Goal: Task Accomplishment & Management: Complete application form

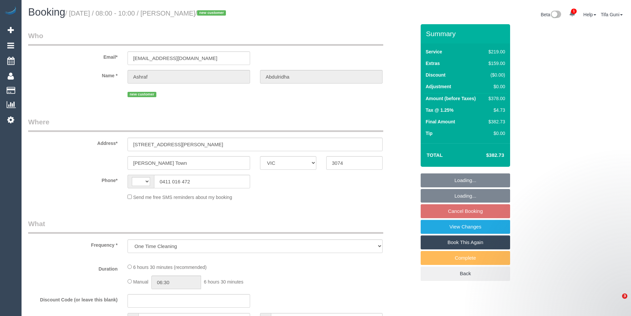
select select "VIC"
select select "string:stripe-pm_1S3Z6M2GScqysDRVElJpphZ7"
select select "number:28"
select select "number:14"
select select "number:19"
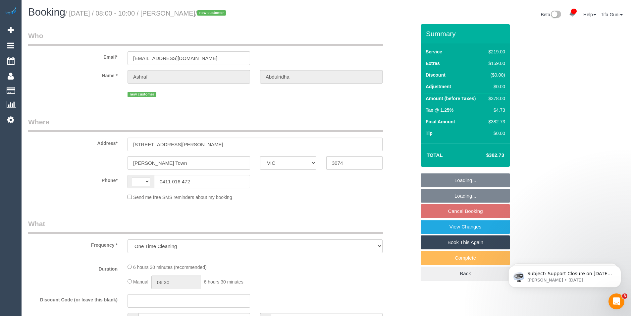
select select "number:22"
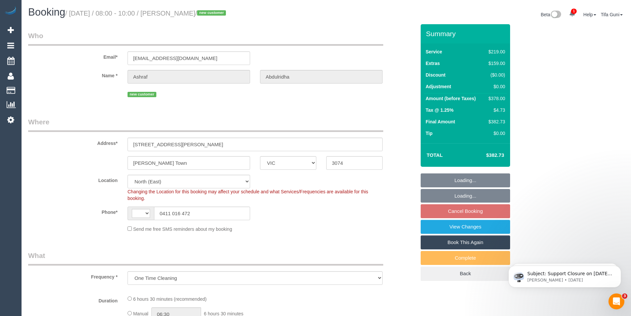
select select "object:446"
select select "string:AU"
select select "spot1"
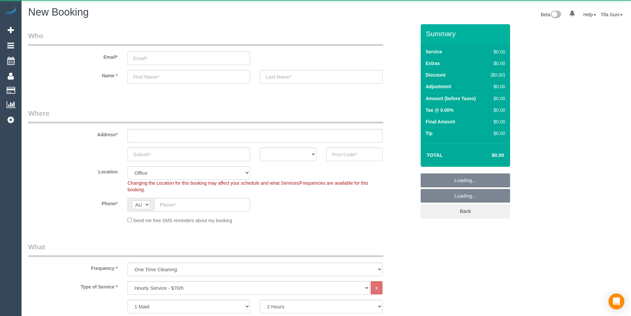
select select "object:2093"
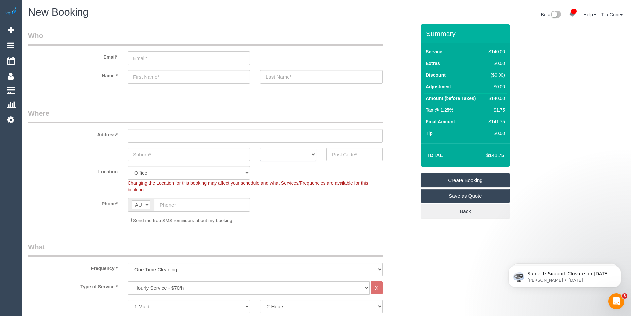
click at [297, 155] on select "ACT [GEOGRAPHIC_DATA] NT [GEOGRAPHIC_DATA] SA TAS [GEOGRAPHIC_DATA] [GEOGRAPHIC…" at bounding box center [288, 154] width 56 height 14
select select "VIC"
click at [260, 147] on select "ACT [GEOGRAPHIC_DATA] NT [GEOGRAPHIC_DATA] SA TAS [GEOGRAPHIC_DATA] [GEOGRAPHIC…" at bounding box center [288, 154] width 56 height 14
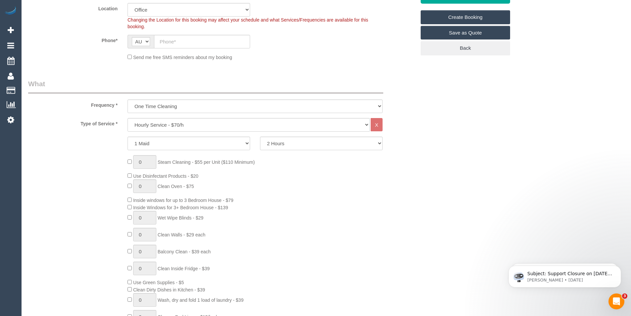
scroll to position [166, 0]
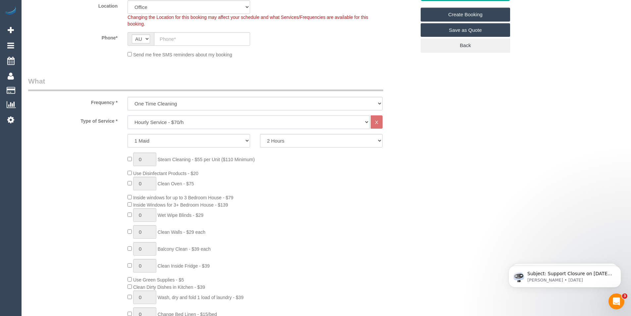
click at [169, 122] on select "Hourly Service - $70/h Hourly Service - $65/h Hourly Service - $60/h Hourly Ser…" at bounding box center [249, 122] width 242 height 14
select select "210"
click at [128, 115] on select "Hourly Service - $70/h Hourly Service - $65/h Hourly Service - $60/h Hourly Ser…" at bounding box center [249, 122] width 242 height 14
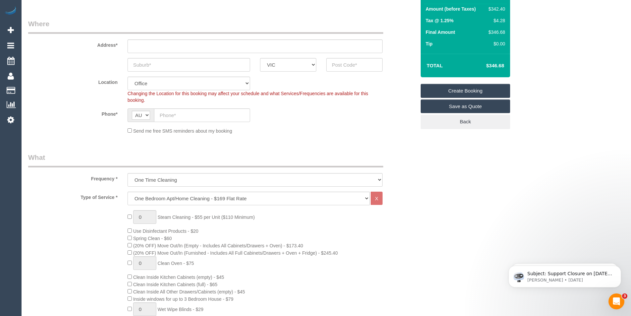
scroll to position [199, 0]
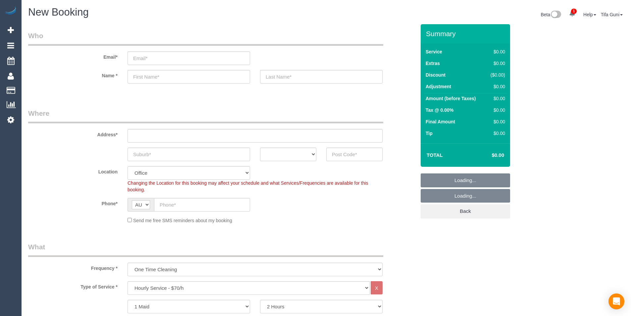
select select "object:2093"
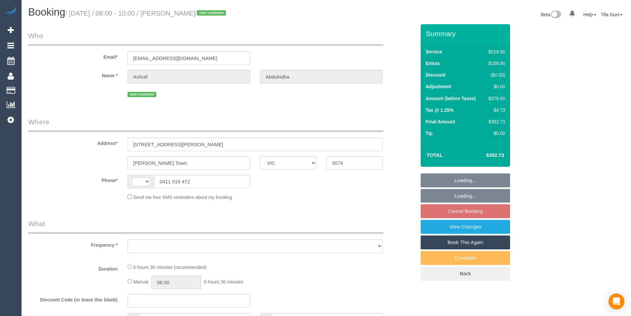
select select "VIC"
select select "string:AU"
select select "object:540"
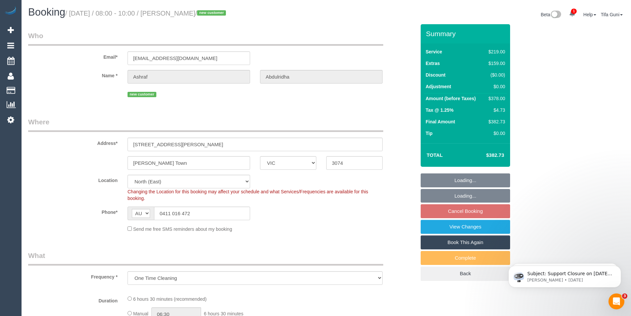
select select "string:stripe-pm_1S3Z6M2GScqysDRVElJpphZ7"
select select "object:789"
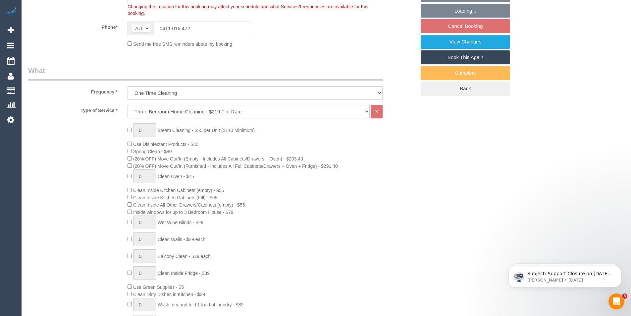
select select "spot1"
select select "number:28"
select select "number:14"
select select "number:19"
select select "number:22"
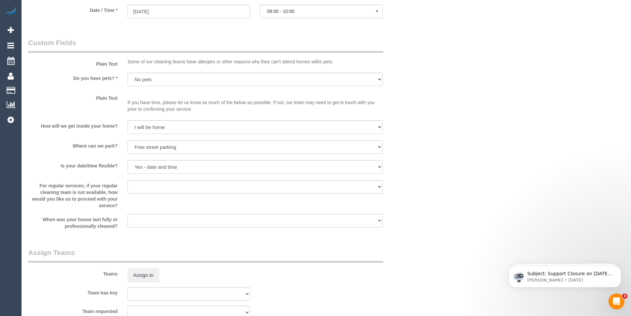
scroll to position [829, 0]
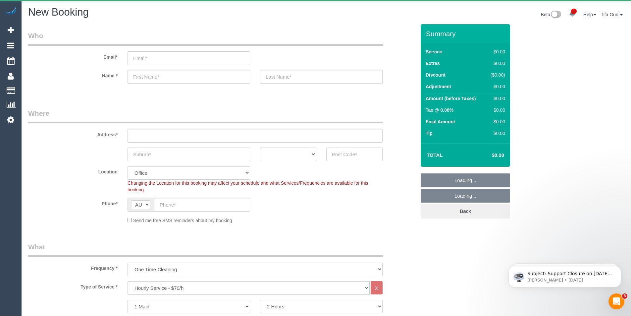
select select "object:1086"
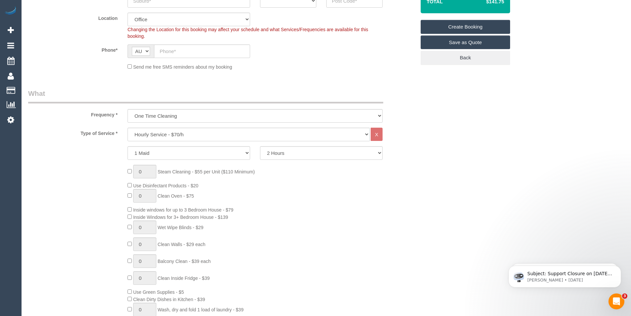
scroll to position [99, 0]
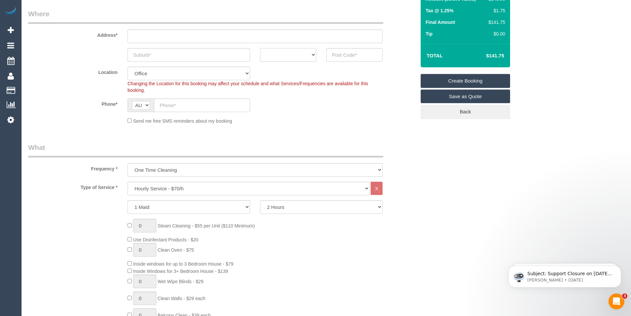
click at [300, 54] on select "ACT [GEOGRAPHIC_DATA] NT [GEOGRAPHIC_DATA] SA TAS [GEOGRAPHIC_DATA] [GEOGRAPHIC…" at bounding box center [288, 55] width 56 height 14
select select "VIC"
click at [260, 48] on select "ACT [GEOGRAPHIC_DATA] NT [GEOGRAPHIC_DATA] SA TAS [GEOGRAPHIC_DATA] [GEOGRAPHIC…" at bounding box center [288, 55] width 56 height 14
click at [165, 55] on input "text" at bounding box center [189, 55] width 123 height 14
type input "Sn"
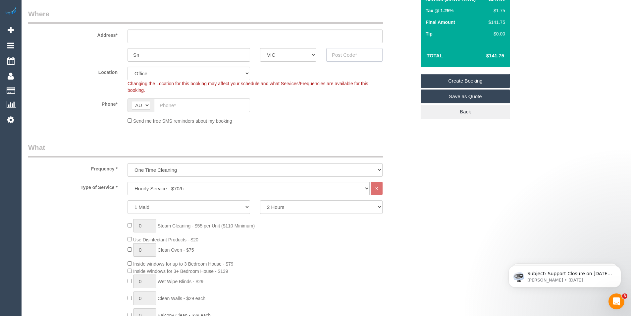
click at [360, 58] on input "text" at bounding box center [354, 55] width 56 height 14
type input "3021"
click at [138, 36] on input "text" at bounding box center [255, 36] width 255 height 14
type input "-"
drag, startPoint x: 349, startPoint y: 56, endPoint x: 318, endPoint y: 52, distance: 31.5
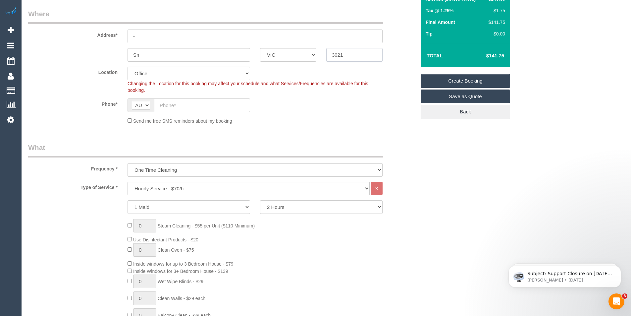
click at [318, 52] on div "Sn ACT NSW NT QLD SA TAS VIC WA 3021" at bounding box center [222, 55] width 398 height 14
select select "49"
select select "object:2098"
click at [166, 190] on select "Hourly Service - $70/h Hourly Service - $65/h Hourly Service - $60/h Hourly Ser…" at bounding box center [249, 189] width 242 height 14
click at [128, 182] on select "Hourly Service - $70/h Hourly Service - $65/h Hourly Service - $60/h Hourly Ser…" at bounding box center [249, 189] width 242 height 14
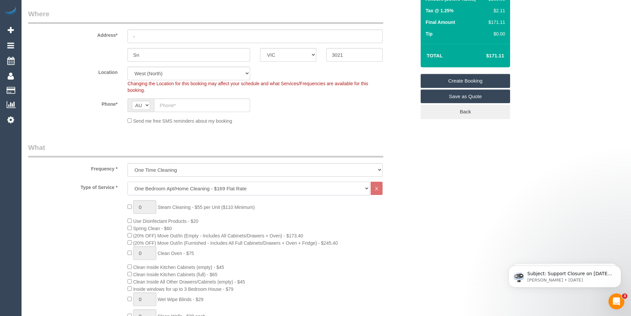
click at [168, 191] on select "Hourly Service - $70/h Hourly Service - $65/h Hourly Service - $60/h Hourly Ser…" at bounding box center [249, 189] width 242 height 14
select select "212"
click at [128, 182] on select "Hourly Service - $70/h Hourly Service - $65/h Hourly Service - $60/h Hourly Ser…" at bounding box center [249, 189] width 242 height 14
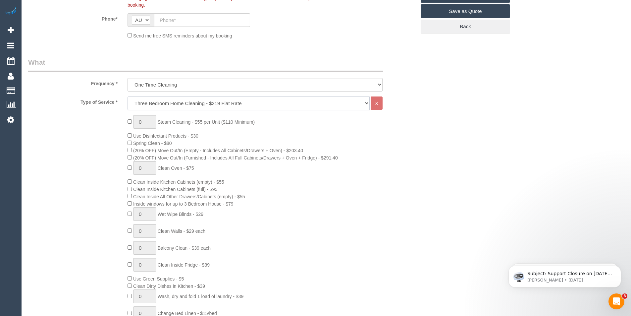
scroll to position [232, 0]
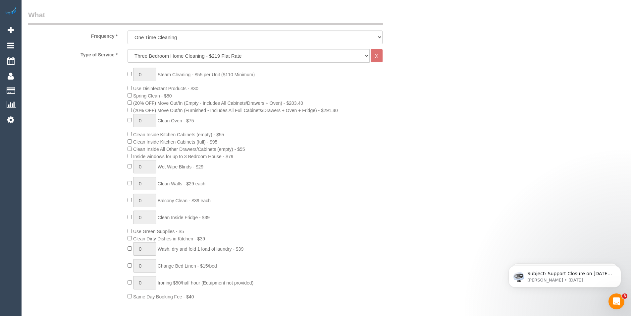
click at [380, 134] on div "0 Steam Cleaning - $55 per Unit ($110 Minimum) Use Disinfectant Products - $30 …" at bounding box center [272, 184] width 298 height 232
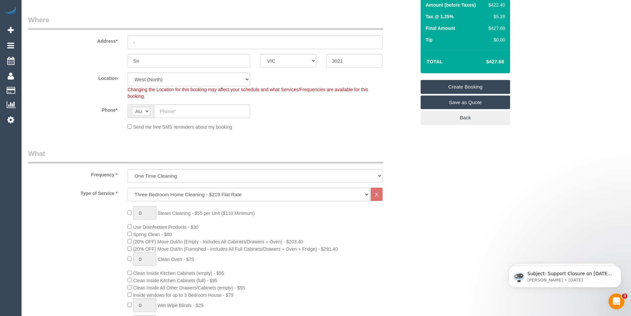
scroll to position [33, 0]
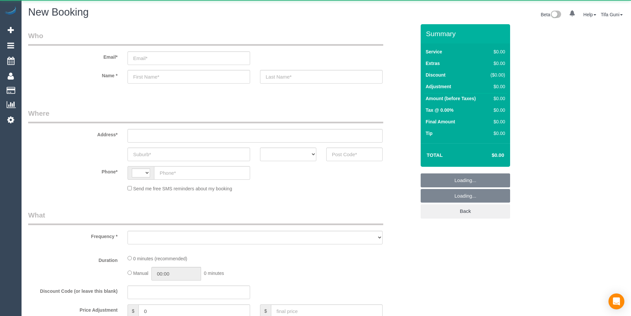
select select "string:AU"
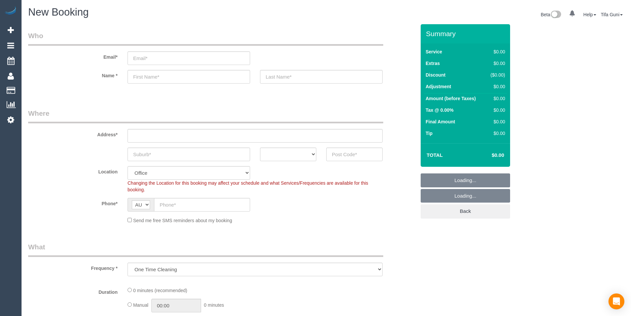
select select "object:822"
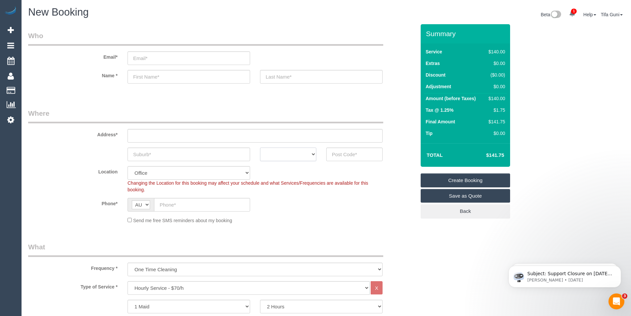
click at [295, 155] on select "ACT [GEOGRAPHIC_DATA] NT [GEOGRAPHIC_DATA] SA TAS [GEOGRAPHIC_DATA] [GEOGRAPHIC…" at bounding box center [288, 154] width 56 height 14
select select "VIC"
click at [260, 147] on select "ACT [GEOGRAPHIC_DATA] NT [GEOGRAPHIC_DATA] SA TAS [GEOGRAPHIC_DATA] [GEOGRAPHIC…" at bounding box center [288, 154] width 56 height 14
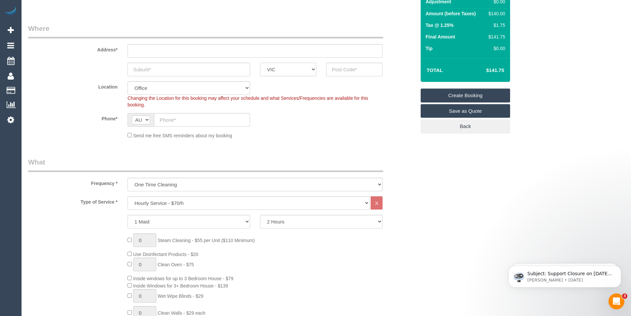
scroll to position [99, 0]
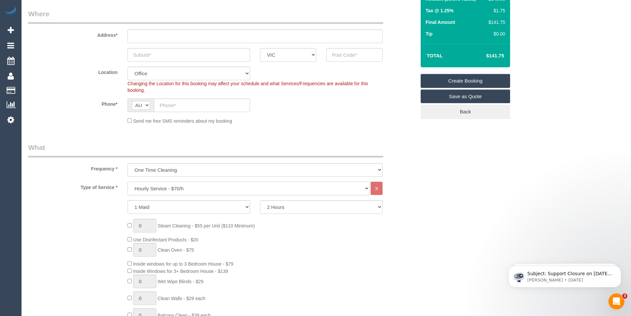
click at [162, 191] on select "Hourly Service - $70/h Hourly Service - $65/h Hourly Service - $60/h Hourly Ser…" at bounding box center [249, 189] width 242 height 14
select select "212"
click at [128, 182] on select "Hourly Service - $70/h Hourly Service - $65/h Hourly Service - $60/h Hourly Ser…" at bounding box center [249, 189] width 242 height 14
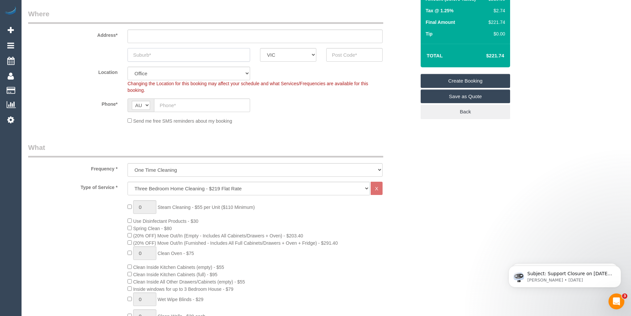
click at [145, 52] on input "text" at bounding box center [189, 55] width 123 height 14
type input "[PERSON_NAME]"
click at [137, 34] on input "text" at bounding box center [255, 36] width 255 height 14
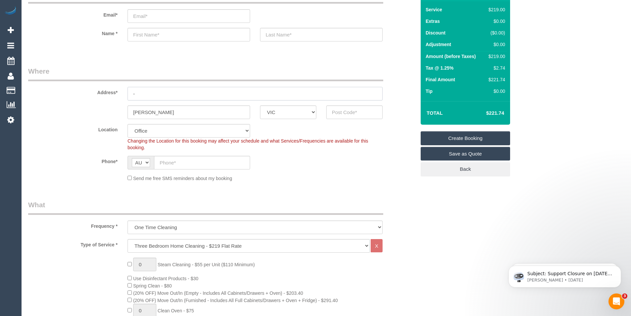
scroll to position [33, 0]
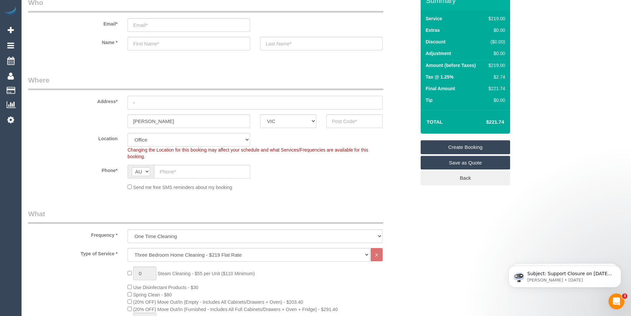
type input "-"
click at [336, 122] on input "text" at bounding box center [354, 121] width 56 height 14
click at [349, 121] on input "text" at bounding box center [354, 121] width 56 height 14
click at [170, 173] on input "text" at bounding box center [202, 172] width 96 height 14
paste input "61 450 310 980"
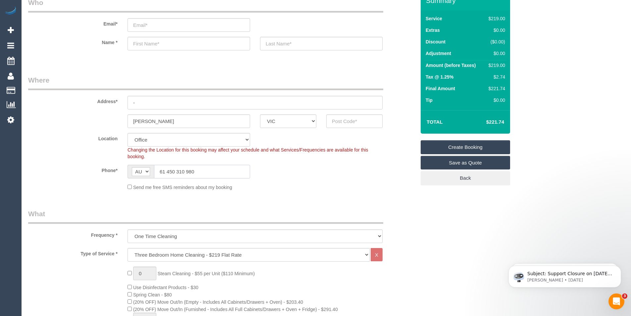
drag, startPoint x: 165, startPoint y: 170, endPoint x: 153, endPoint y: 169, distance: 12.0
click at [153, 169] on div "AF AL DZ AD AO AI AQ AG AR AM AW AU AT AZ BS BH BD BB BY BE BZ BJ BM BT BO BA B…" at bounding box center [189, 172] width 123 height 14
type input "0450 310 980"
click at [348, 121] on input "text" at bounding box center [354, 121] width 56 height 14
drag, startPoint x: 161, startPoint y: 124, endPoint x: 116, endPoint y: 120, distance: 44.9
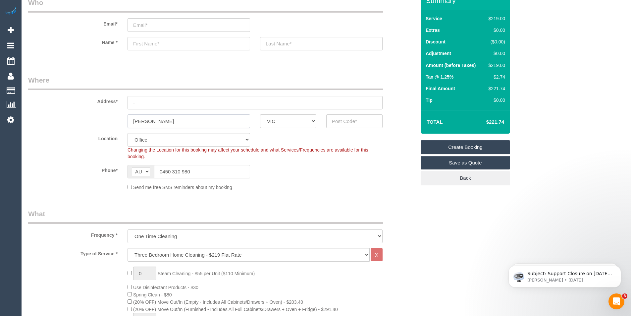
click at [116, 120] on div "Bentel ACT NSW NT QLD SA TAS VIC WA" at bounding box center [222, 121] width 398 height 14
paste input "leigh"
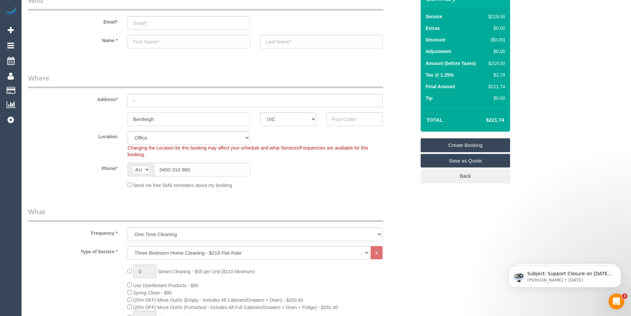
scroll to position [66, 0]
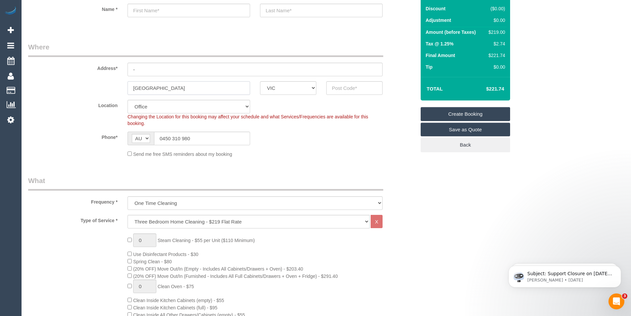
type input "[GEOGRAPHIC_DATA]"
click at [151, 71] on input "-" at bounding box center [255, 70] width 255 height 14
click at [149, 70] on input "-" at bounding box center [255, 70] width 255 height 14
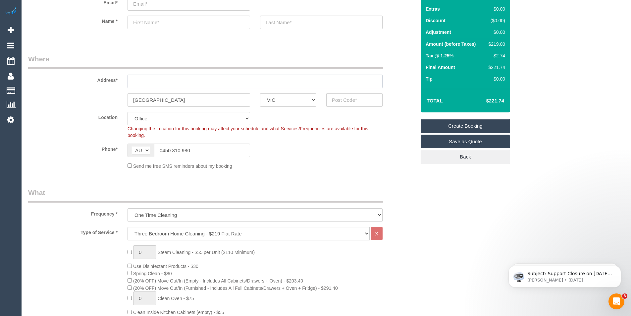
scroll to position [33, 0]
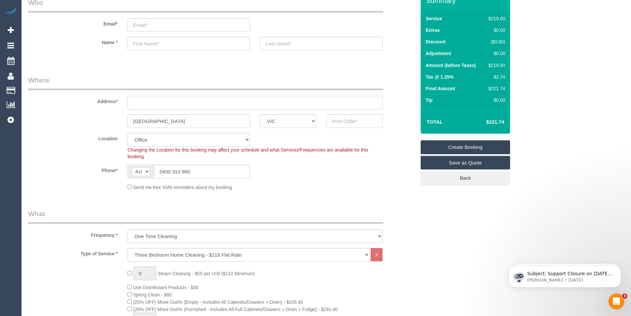
click at [145, 103] on input "text" at bounding box center [255, 103] width 255 height 14
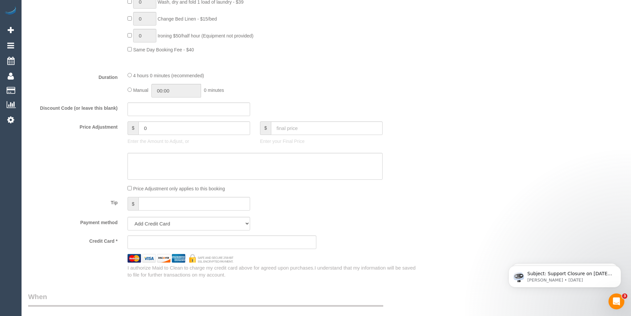
scroll to position [497, 0]
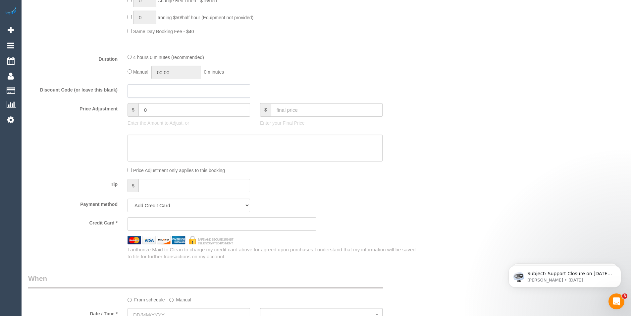
click at [144, 92] on input "text" at bounding box center [189, 91] width 123 height 14
type input "LOCAL402034"
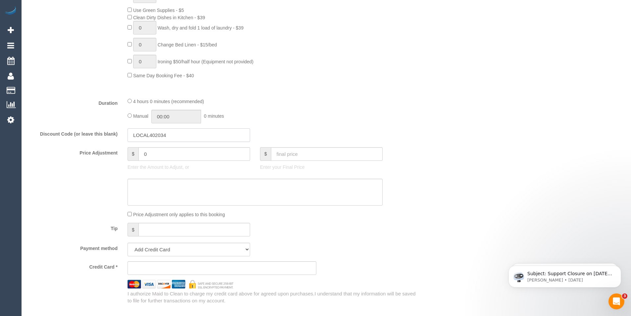
scroll to position [464, 0]
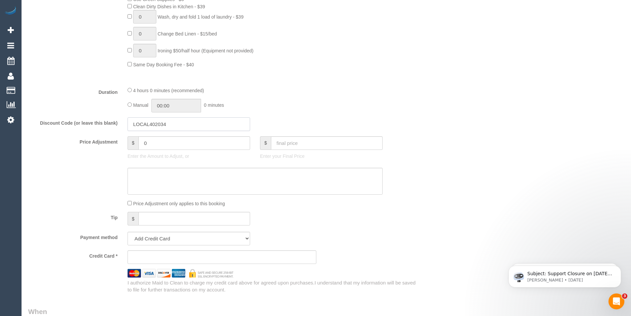
drag, startPoint x: 178, startPoint y: 126, endPoint x: 107, endPoint y: 123, distance: 71.0
click at [107, 123] on div "Discount Code (or leave this blank) LOCAL402034" at bounding box center [222, 124] width 398 height 14
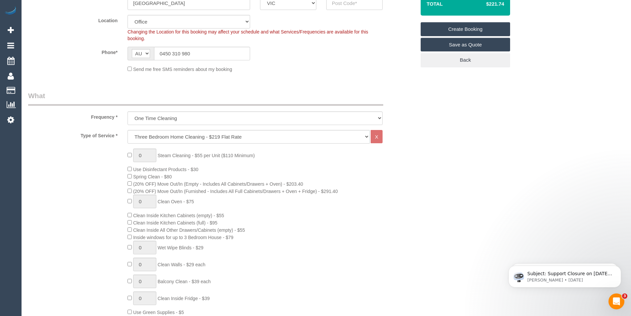
scroll to position [66, 0]
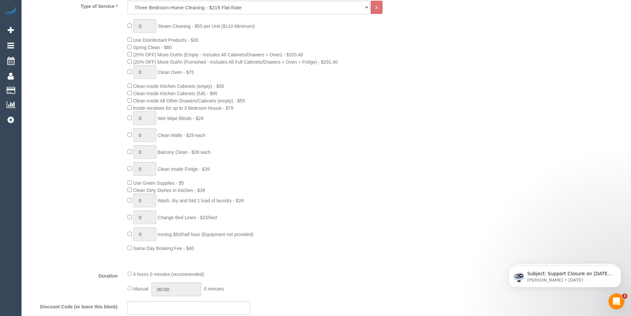
scroll to position [331, 0]
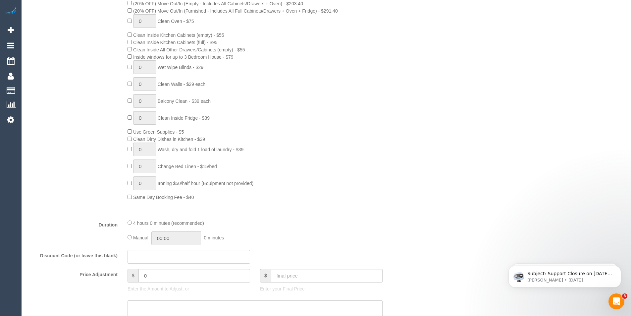
click at [142, 253] on input "text" at bounding box center [189, 257] width 123 height 14
paste input "LOCAL402034"
click at [163, 256] on input "LOCAL402034" at bounding box center [189, 257] width 123 height 14
type input "LOCAL402024"
click at [359, 119] on div "0 Steam Cleaning - $55 per Unit ($110 Minimum) Use Disinfectant Products - $30 …" at bounding box center [272, 84] width 298 height 232
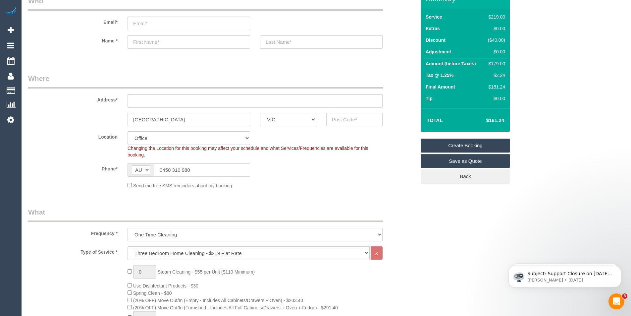
scroll to position [33, 0]
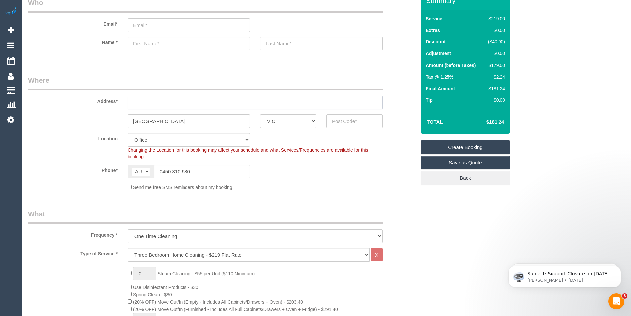
click at [145, 105] on input "text" at bounding box center [255, 103] width 255 height 14
type input "28 gLOV STREET"
click at [146, 46] on input "text" at bounding box center [189, 44] width 123 height 14
type input "reza"
click at [285, 47] on input "text" at bounding box center [321, 44] width 123 height 14
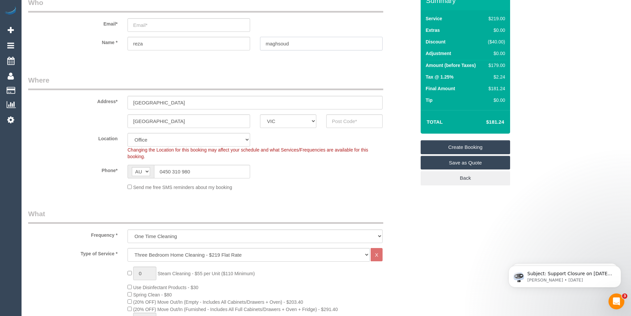
type input "maghsoud"
click at [148, 26] on input "email" at bounding box center [189, 25] width 123 height 14
drag, startPoint x: 148, startPoint y: 44, endPoint x: 125, endPoint y: 43, distance: 23.2
click at [126, 43] on div "reza" at bounding box center [189, 44] width 133 height 14
click at [137, 26] on input "email" at bounding box center [189, 25] width 123 height 14
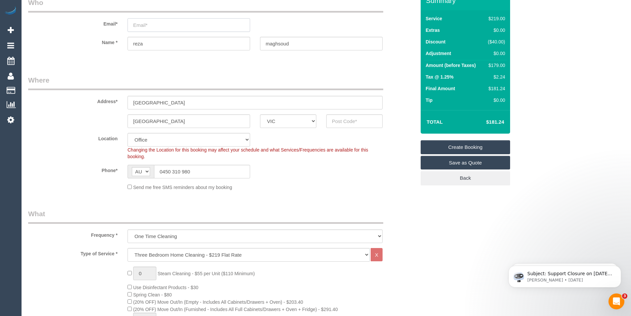
paste input "reza"
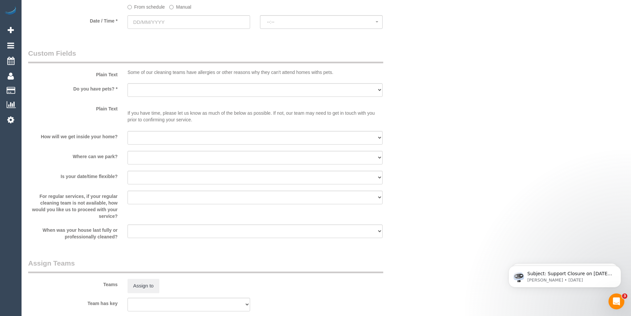
scroll to position [729, 0]
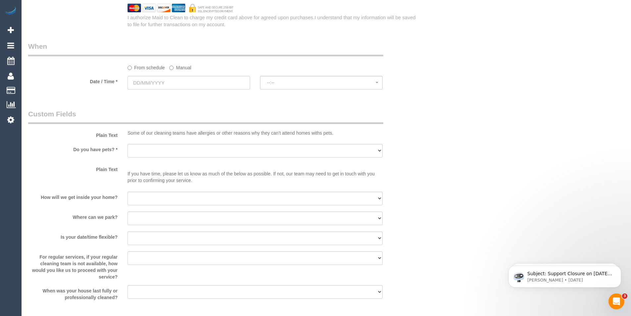
type input "[EMAIL_ADDRESS][DOMAIN_NAME]"
click at [173, 78] on input "text" at bounding box center [189, 83] width 123 height 14
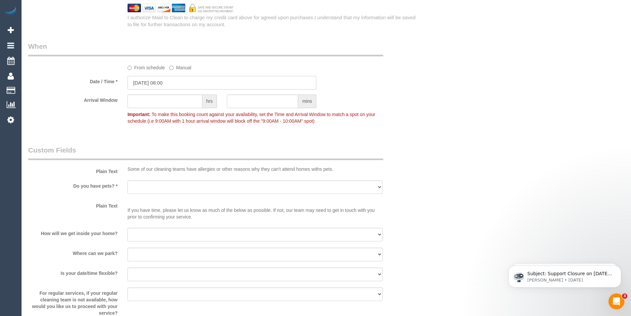
click at [167, 81] on input "05/09/2025 08:00" at bounding box center [222, 83] width 189 height 14
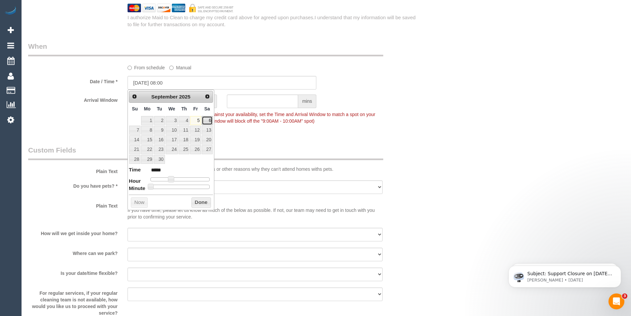
click at [209, 118] on link "6" at bounding box center [207, 120] width 11 height 9
type input "[DATE] 08:00"
click at [209, 120] on link "6" at bounding box center [207, 120] width 11 height 9
click at [208, 122] on link "6" at bounding box center [207, 120] width 11 height 9
click at [199, 202] on button "Done" at bounding box center [202, 202] width 20 height 11
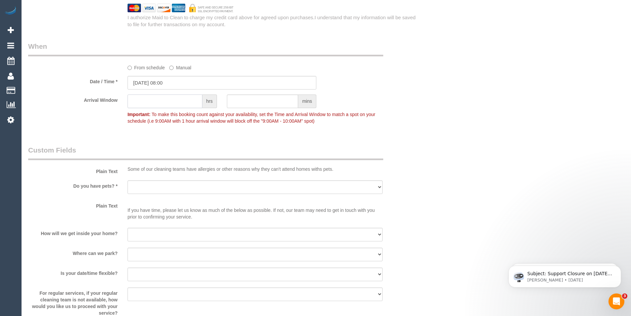
click at [160, 103] on input "text" at bounding box center [165, 101] width 75 height 14
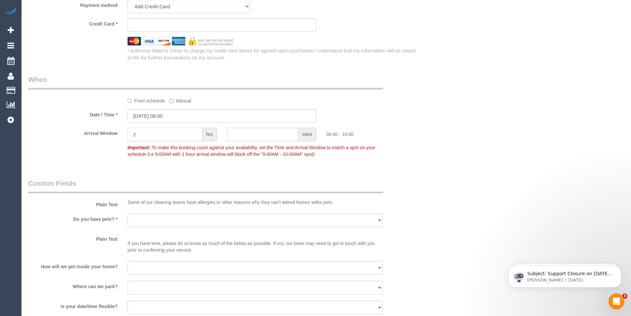
type input "2"
click at [235, 162] on fieldset "When From schedule Manual Date / Time * 06/09/2025 08:00 Arrival Window 2 hrs m…" at bounding box center [222, 120] width 388 height 91
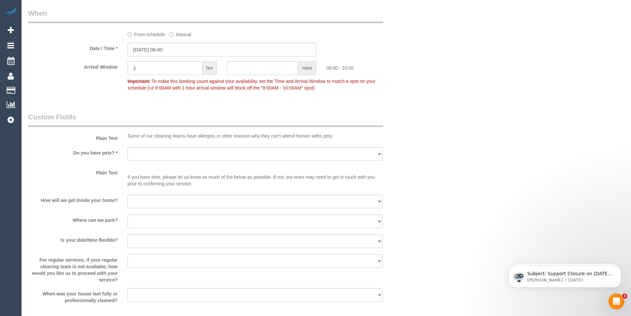
scroll to position [829, 0]
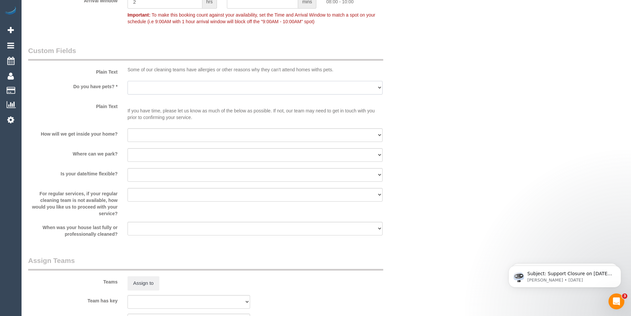
click at [151, 87] on select "Yes - Cats Yes - Dogs No pets Yes - Dogs and Cats Yes - Other" at bounding box center [255, 88] width 255 height 14
select select "number:28"
click at [128, 81] on select "Yes - Cats Yes - Dogs No pets Yes - Dogs and Cats Yes - Other" at bounding box center [255, 88] width 255 height 14
click at [145, 134] on select "I will be home Key will be left (please provide details below) Lock box/Access …" at bounding box center [255, 135] width 255 height 14
select select "number:14"
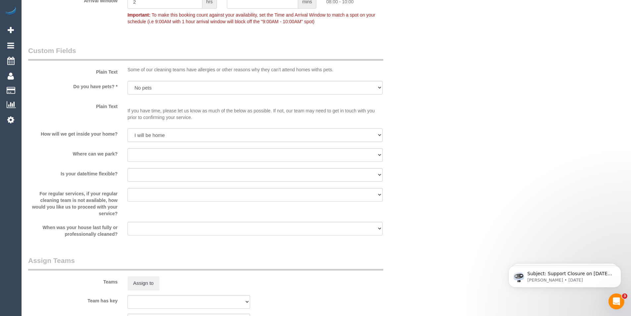
click at [128, 128] on select "I will be home Key will be left (please provide details below) Lock box/Access …" at bounding box center [255, 135] width 255 height 14
click at [156, 154] on select "I will provide parking on-site Free street parking Paid street parking (cost wi…" at bounding box center [255, 155] width 255 height 14
select select "number:19"
click at [128, 148] on select "I will provide parking on-site Free street parking Paid street parking (cost wi…" at bounding box center [255, 155] width 255 height 14
click at [153, 171] on select "Yes - date and time Yes - date but not time Yes - time but not date No - No fle…" at bounding box center [255, 175] width 255 height 14
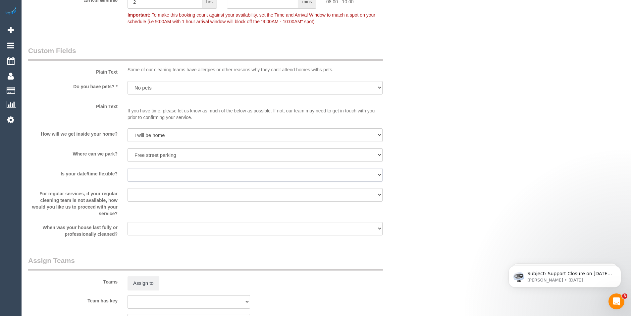
click at [153, 171] on select "Yes - date and time Yes - date but not time Yes - time but not date No - No fle…" at bounding box center [255, 175] width 255 height 14
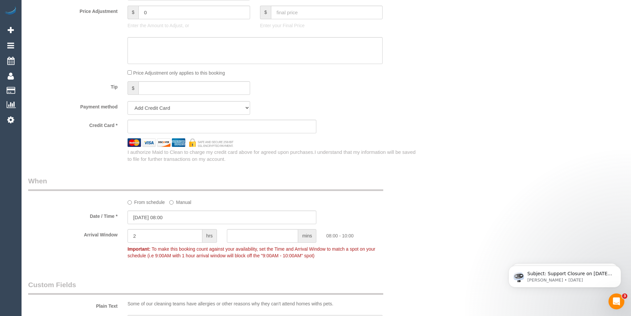
scroll to position [597, 0]
click at [376, 87] on div "Tip $" at bounding box center [222, 86] width 398 height 15
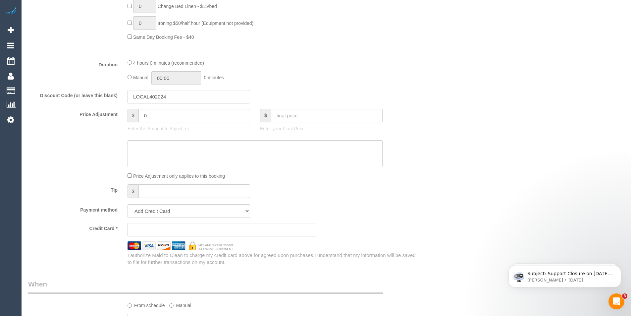
scroll to position [497, 0]
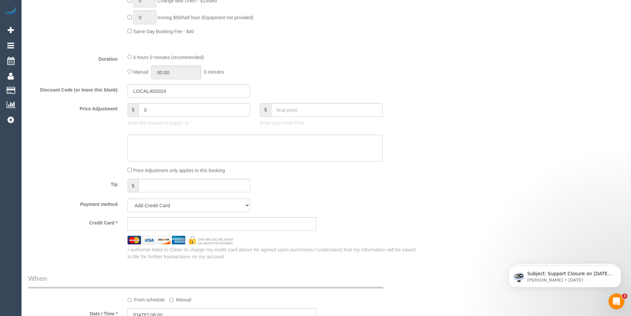
click at [496, 146] on div "Who Email* reza_maghsoud@yahoo.com Name * reza maghsoud Where Address* 28 gLOV …" at bounding box center [326, 151] width 597 height 1248
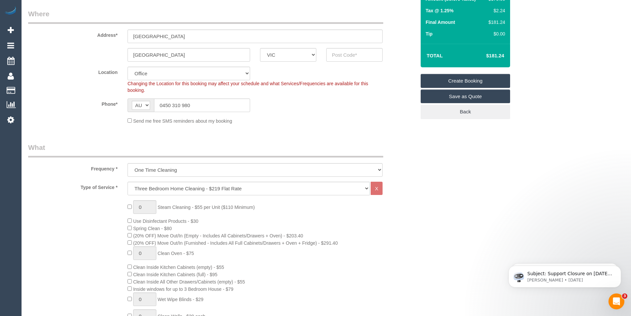
scroll to position [0, 0]
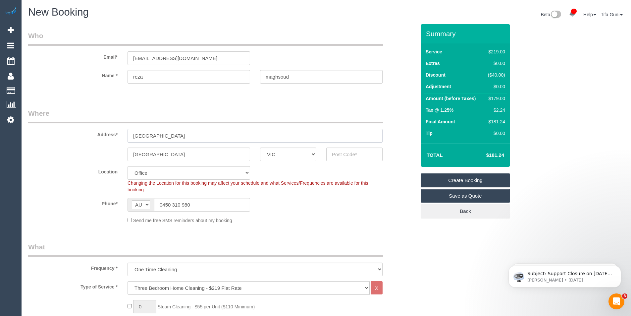
drag, startPoint x: 188, startPoint y: 138, endPoint x: 113, endPoint y: 131, distance: 74.9
click at [113, 131] on div "Address* 28 gLOV STREET" at bounding box center [222, 125] width 398 height 34
paste input "Glover Street"
type input "[STREET_ADDRESS][PERSON_NAME]"
drag, startPoint x: 148, startPoint y: 76, endPoint x: 119, endPoint y: 74, distance: 28.6
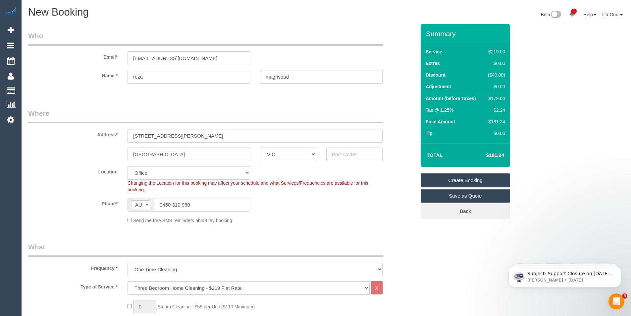
click at [119, 74] on div "Name * reza maghsoud" at bounding box center [222, 77] width 398 height 14
type input "[PERSON_NAME]"
click at [271, 76] on input "maghsoud" at bounding box center [321, 77] width 123 height 14
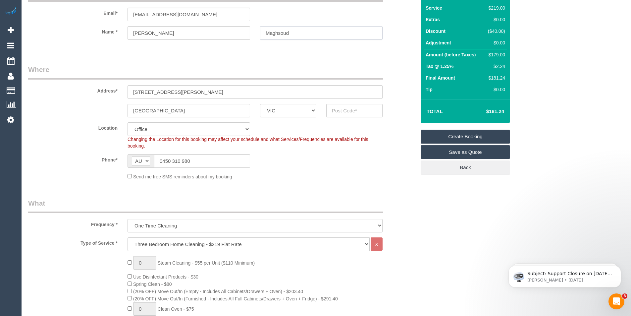
scroll to position [33, 0]
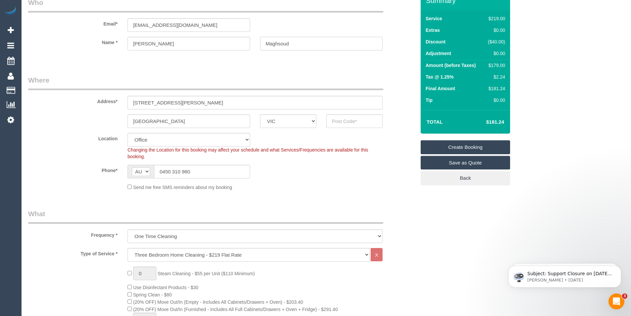
type input "Maghsoud"
drag, startPoint x: 199, startPoint y: 24, endPoint x: 119, endPoint y: 30, distance: 80.5
click at [119, 30] on div "Email* reza_maghsoud@yahoo.com" at bounding box center [222, 15] width 398 height 34
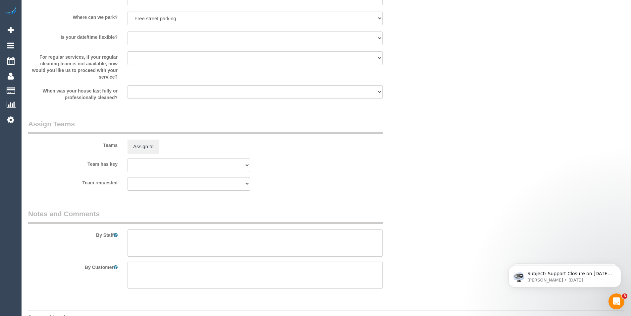
scroll to position [979, 0]
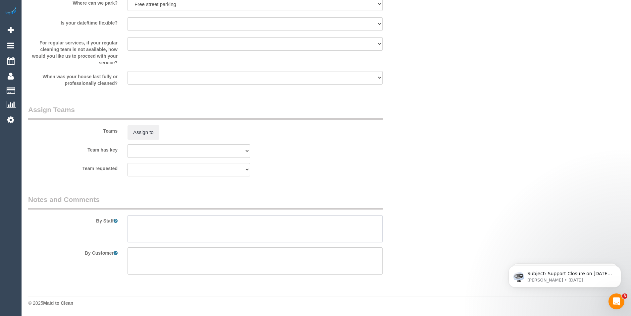
click at [158, 224] on textarea at bounding box center [255, 228] width 255 height 27
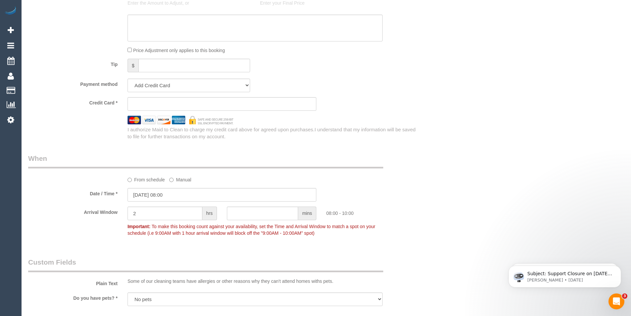
scroll to position [630, 0]
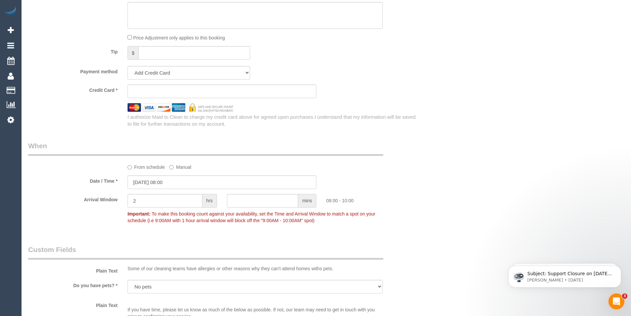
type textarea "Customer will be home to open for you"
click at [196, 179] on input "[DATE] 08:00" at bounding box center [222, 182] width 189 height 14
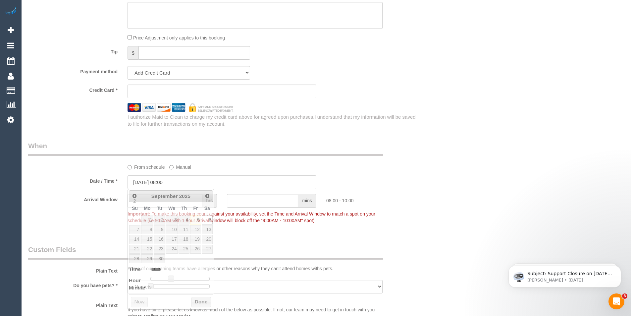
click at [234, 165] on div "From schedule Manual" at bounding box center [255, 165] width 265 height 9
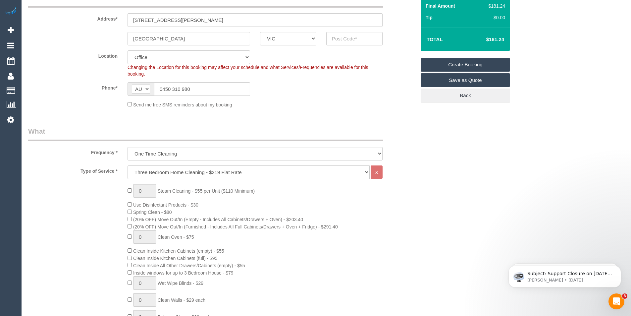
scroll to position [0, 0]
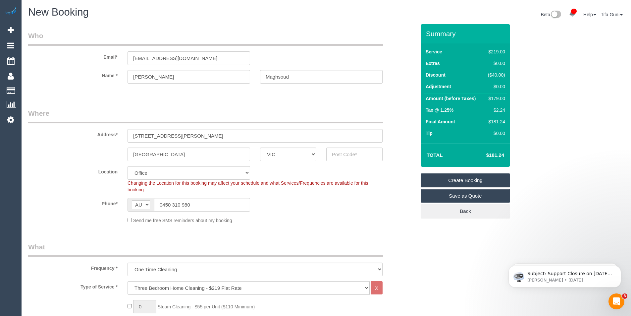
click at [454, 180] on link "Create Booking" at bounding box center [465, 180] width 89 height 14
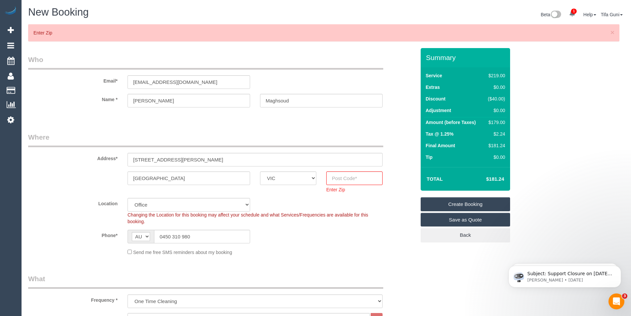
scroll to position [132, 0]
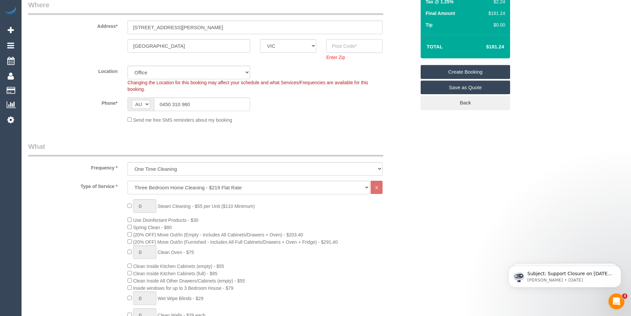
click at [337, 45] on input "text" at bounding box center [354, 46] width 56 height 14
paste input "3165"
type input "3165"
click at [466, 73] on link "Create Booking" at bounding box center [465, 72] width 89 height 14
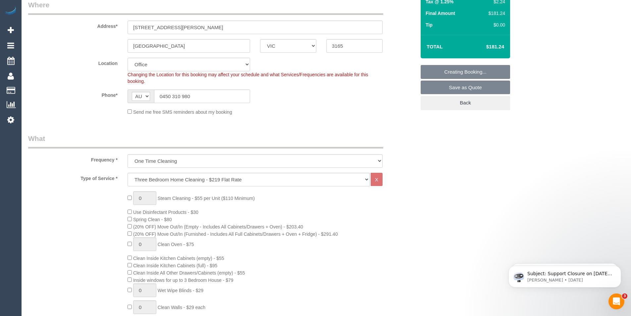
select select "64"
select select "object:6026"
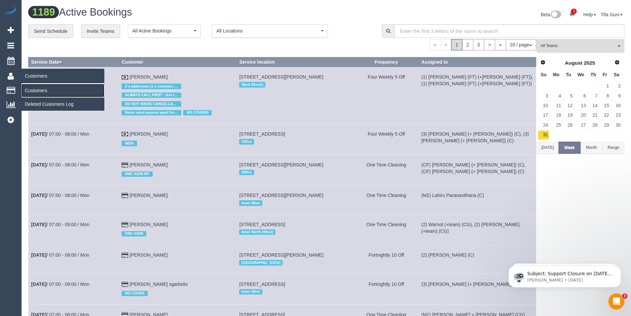
click at [39, 91] on link "Customers" at bounding box center [63, 90] width 83 height 13
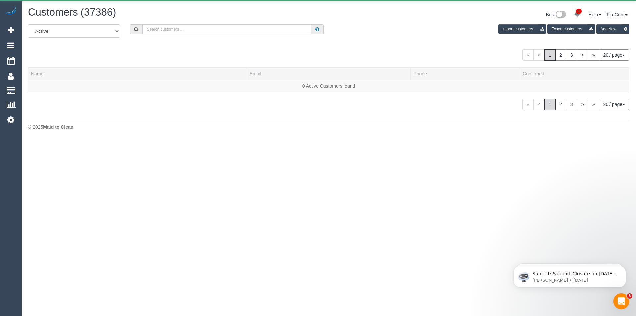
click at [180, 27] on input "text" at bounding box center [227, 29] width 169 height 10
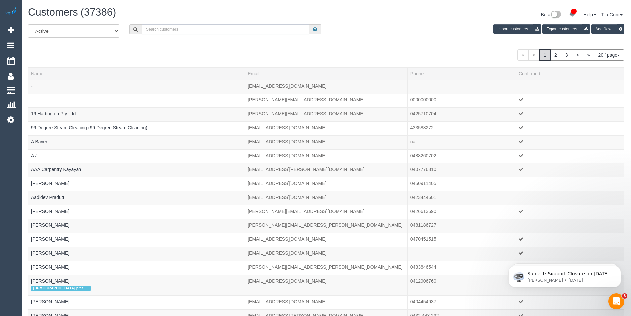
paste input "3165"
type input "3"
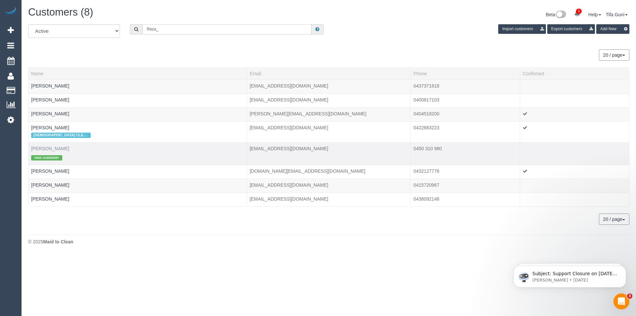
type input "Reza_"
click at [52, 150] on link "Reza Maghsoud" at bounding box center [50, 148] width 38 height 5
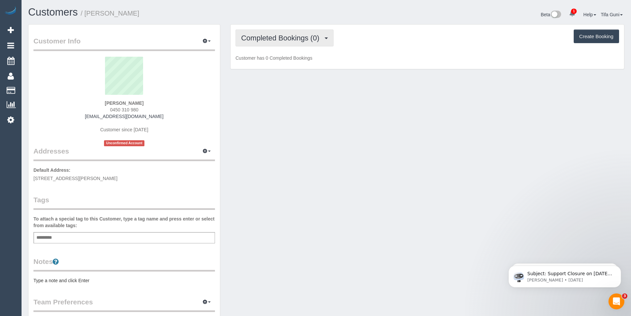
click at [293, 38] on span "Completed Bookings (0)" at bounding box center [282, 38] width 82 height 8
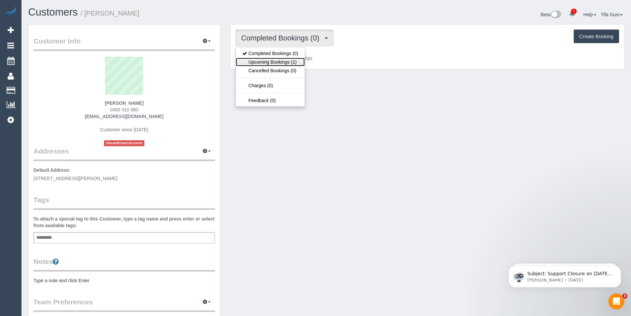
click at [280, 62] on link "Upcoming Bookings (1)" at bounding box center [270, 62] width 69 height 9
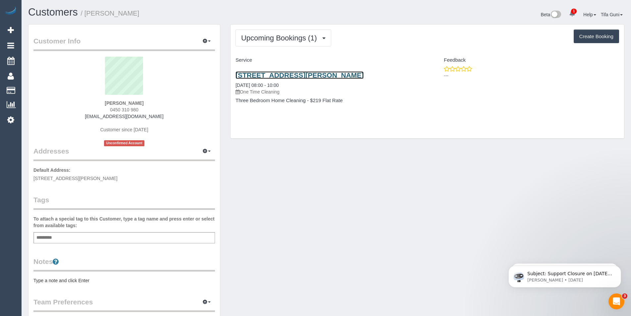
click at [321, 75] on link "28 Glover Street, Bentleigh East, VIC 3165" at bounding box center [300, 75] width 128 height 8
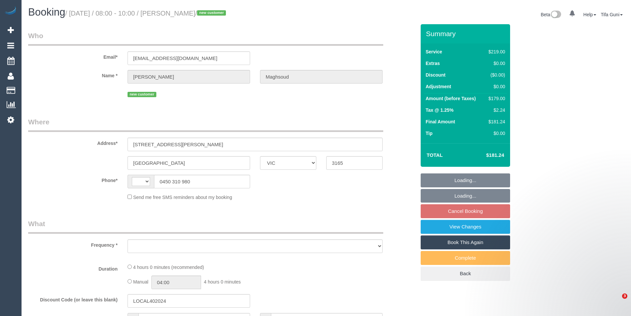
select select "VIC"
select select "string:AU"
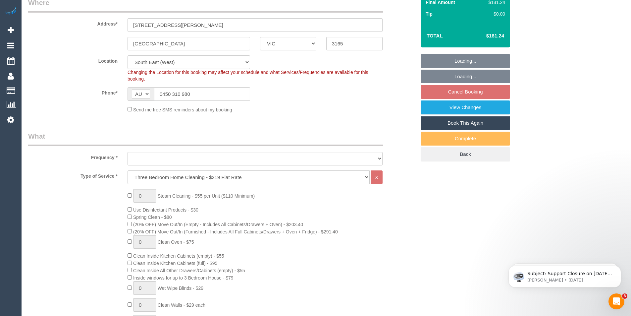
select select "object:803"
select select "number:28"
select select "number:14"
select select "number:19"
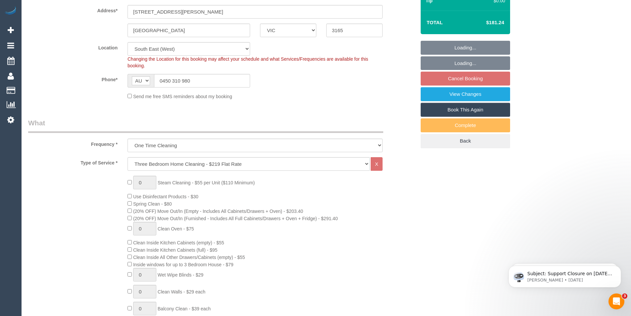
select select "string:stripe-pm_1S3ouv2GScqysDRVso4q2UBL"
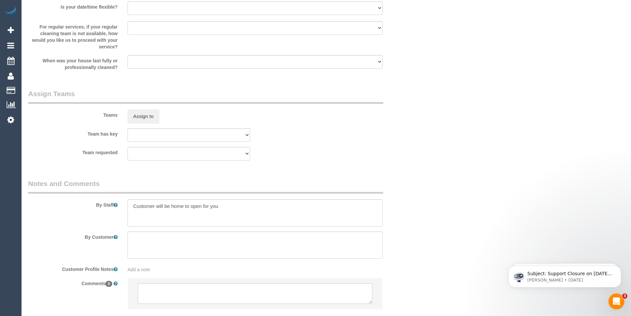
scroll to position [1002, 0]
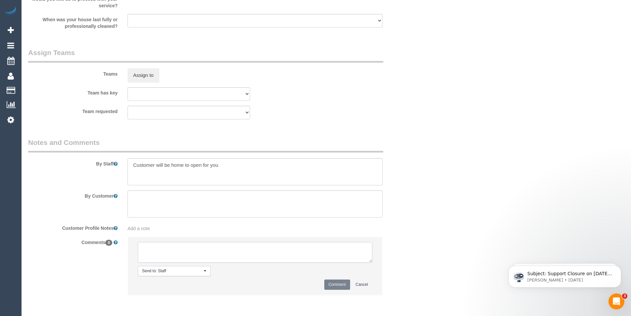
click at [163, 249] on textarea at bounding box center [255, 252] width 235 height 21
type textarea "-"
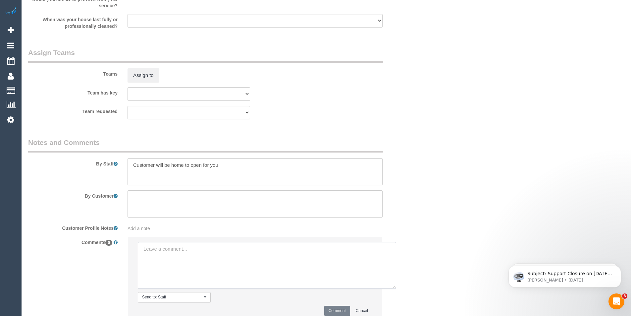
drag, startPoint x: 371, startPoint y: 262, endPoint x: 394, endPoint y: 288, distance: 35.4
click at [394, 288] on textarea at bounding box center [267, 265] width 259 height 47
type textarea "-"
click at [175, 250] on textarea at bounding box center [267, 265] width 259 height 47
click at [176, 256] on textarea at bounding box center [267, 265] width 259 height 47
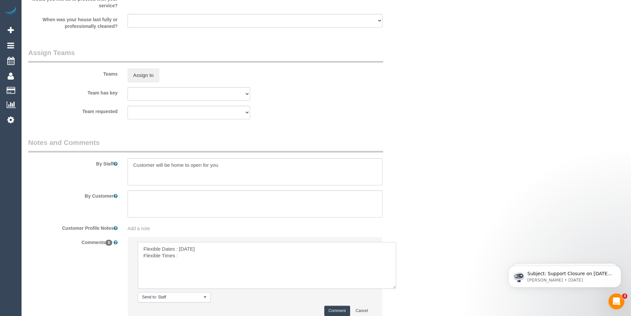
click at [186, 255] on textarea at bounding box center [267, 265] width 259 height 47
drag, startPoint x: 184, startPoint y: 253, endPoint x: 103, endPoint y: 239, distance: 81.8
click at [103, 239] on div "Comments 0 Send to: Staff Nothing selected Send to: Staff Send to: Customer Sen…" at bounding box center [222, 282] width 398 height 91
paste textarea "ility dates: Flexibility times: Notes: Contact via:"
click at [184, 247] on textarea at bounding box center [267, 265] width 259 height 47
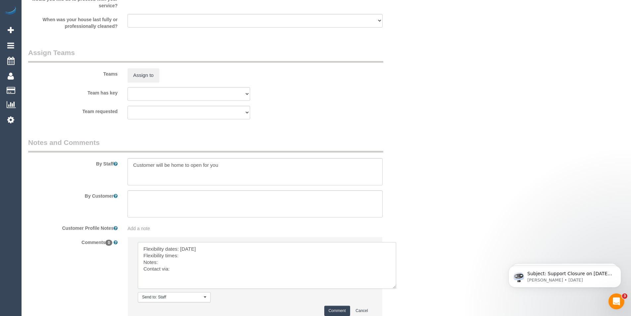
click at [185, 256] on textarea at bounding box center [267, 265] width 259 height 47
click at [167, 259] on textarea at bounding box center [267, 265] width 259 height 47
click at [195, 265] on textarea at bounding box center [267, 265] width 259 height 47
click at [179, 271] on textarea at bounding box center [267, 265] width 259 height 47
click at [178, 255] on textarea at bounding box center [267, 265] width 259 height 47
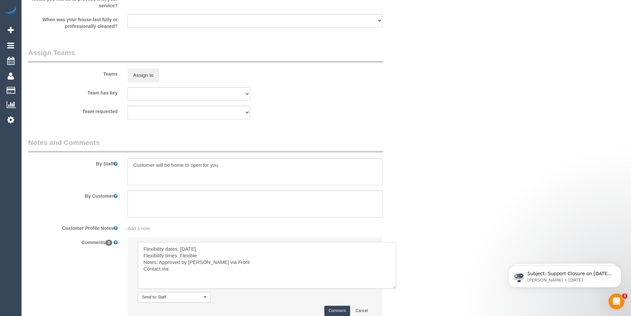
click at [175, 268] on textarea at bounding box center [267, 265] width 259 height 47
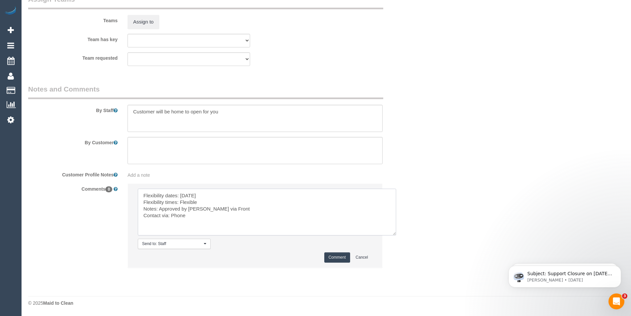
type textarea "Flexibility dates: [DATE] Flexibility times: Flexible Notes: Approved by [PERSO…"
click at [338, 258] on button "Comment" at bounding box center [337, 257] width 26 height 10
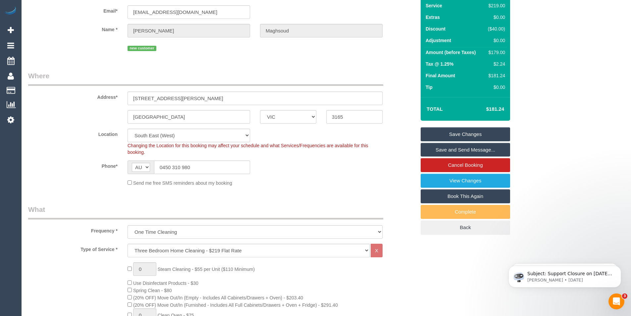
scroll to position [0, 0]
